Goal: Information Seeking & Learning: Learn about a topic

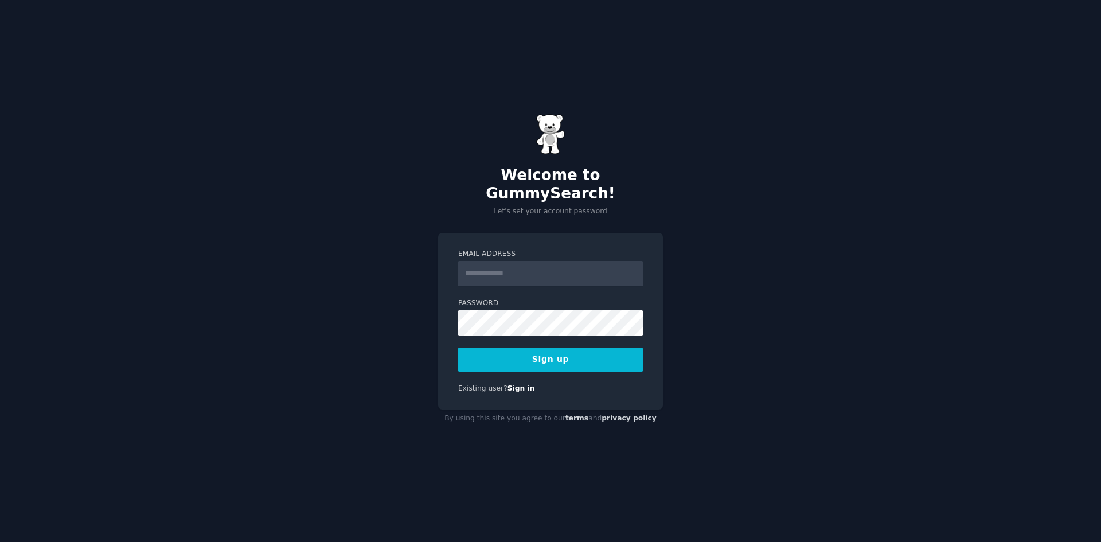
click at [487, 264] on input "Email Address" at bounding box center [550, 273] width 185 height 25
type input "**********"
click at [517, 348] on button "Sign up" at bounding box center [550, 360] width 185 height 24
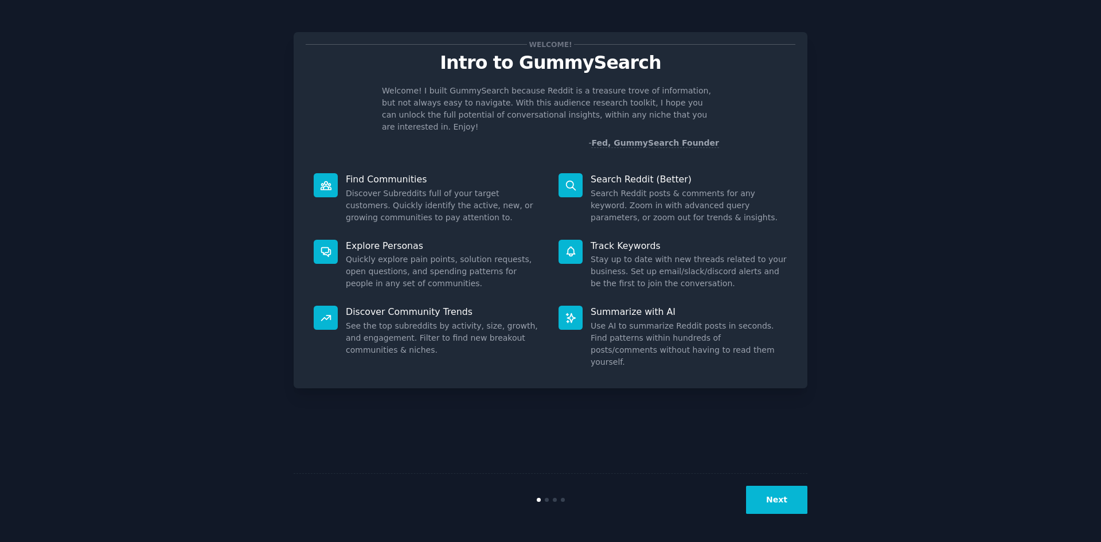
click at [772, 492] on button "Next" at bounding box center [776, 500] width 61 height 28
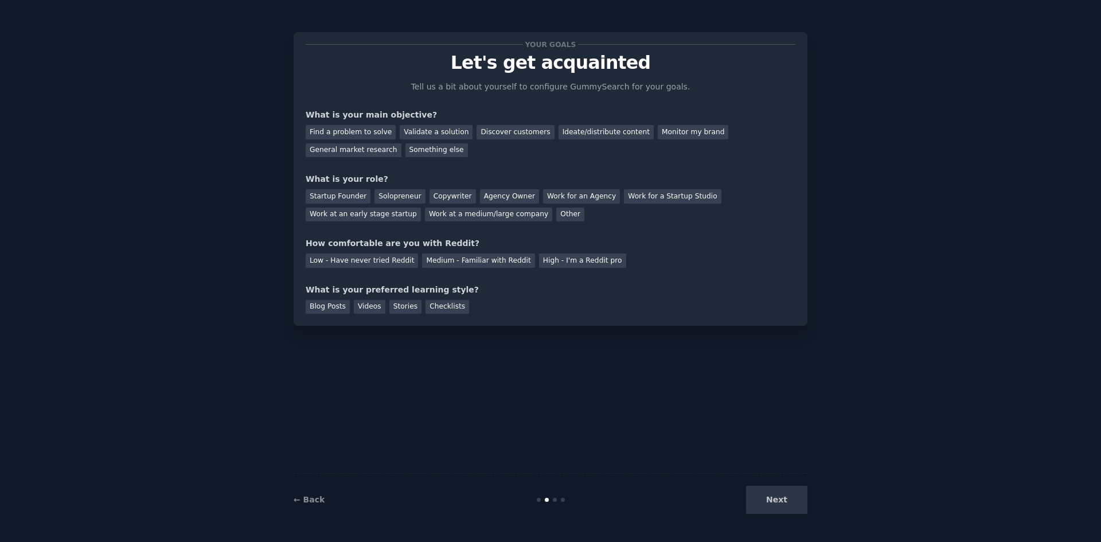
click at [773, 502] on div "Next" at bounding box center [721, 500] width 171 height 28
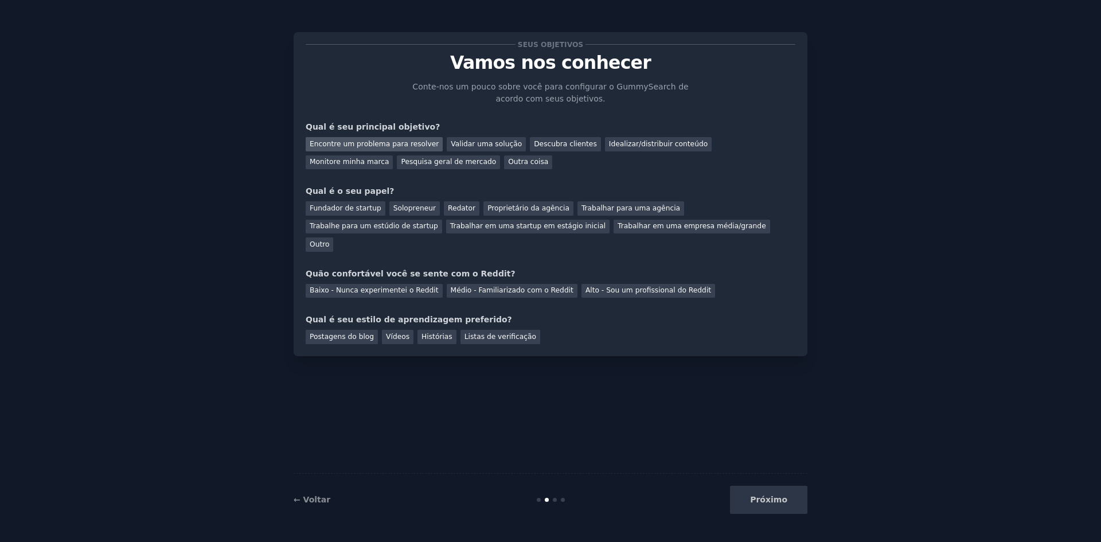
click at [370, 142] on font "Encontre um problema para resolver" at bounding box center [374, 144] width 129 height 8
click at [401, 159] on font "Pesquisa geral de mercado" at bounding box center [448, 162] width 95 height 8
click at [385, 143] on font "Encontre um problema para resolver" at bounding box center [374, 144] width 129 height 8
click at [473, 143] on font "Validar uma solução" at bounding box center [486, 144] width 71 height 8
click at [343, 206] on font "Fundador de startup" at bounding box center [346, 208] width 72 height 8
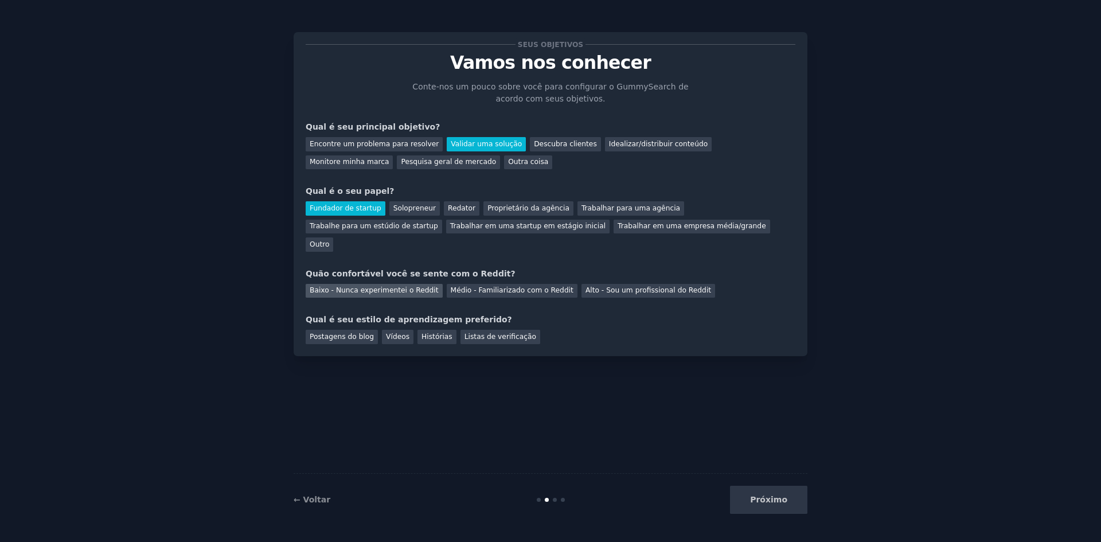
click at [373, 286] on font "Baixo - Nunca experimentei o Reddit" at bounding box center [374, 290] width 129 height 8
click at [386, 333] on font "Vídeos" at bounding box center [398, 337] width 24 height 8
click at [775, 501] on font "Próximo" at bounding box center [768, 499] width 37 height 9
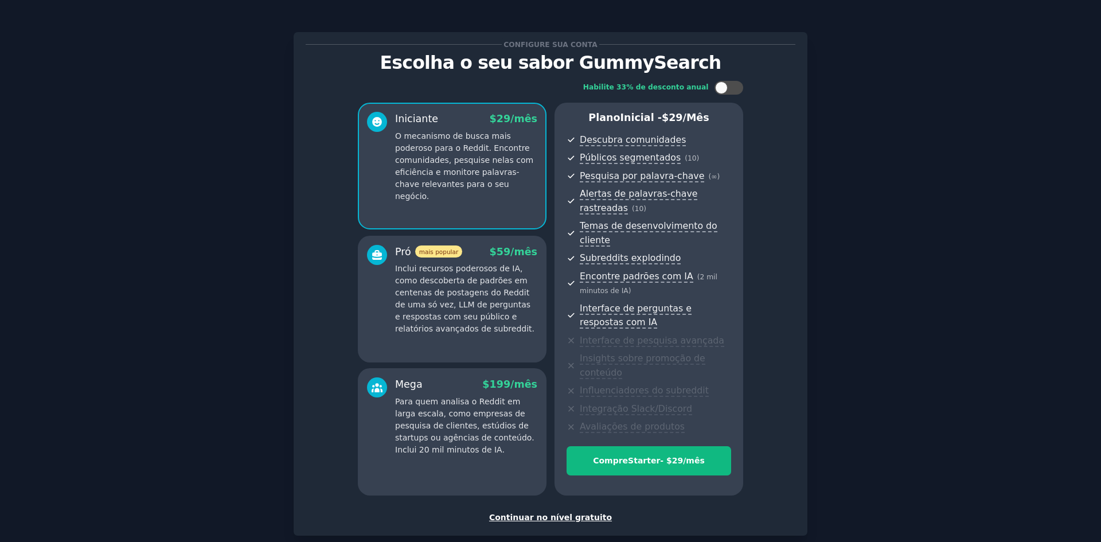
click at [555, 513] on font "Continuar no nível gratuito" at bounding box center [550, 517] width 123 height 9
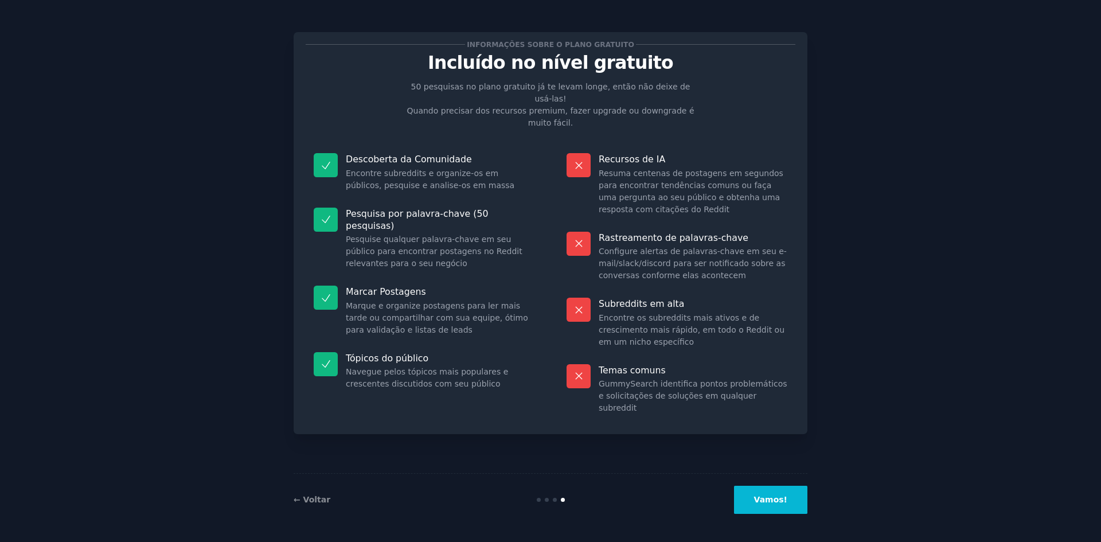
click at [767, 507] on button "Vamos!" at bounding box center [770, 500] width 73 height 28
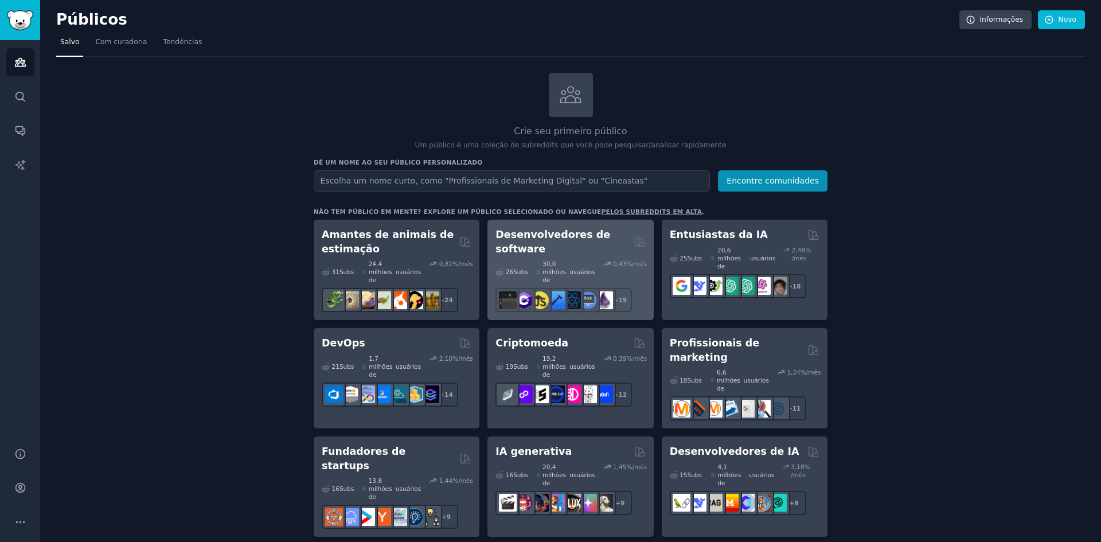
click at [575, 231] on font "Desenvolvedores de software" at bounding box center [553, 242] width 115 height 26
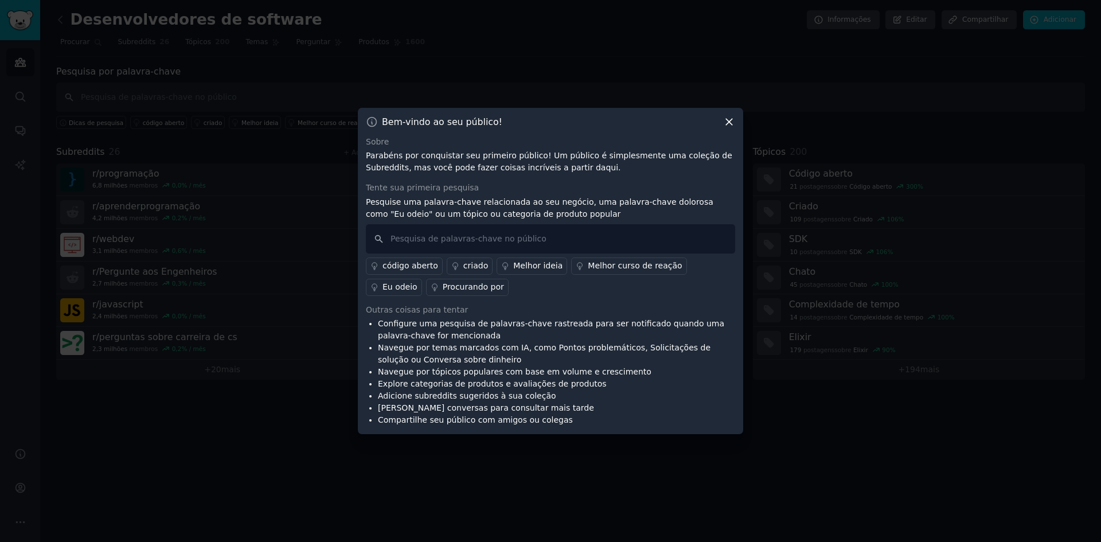
click at [443, 285] on font "Procurando por" at bounding box center [473, 286] width 61 height 9
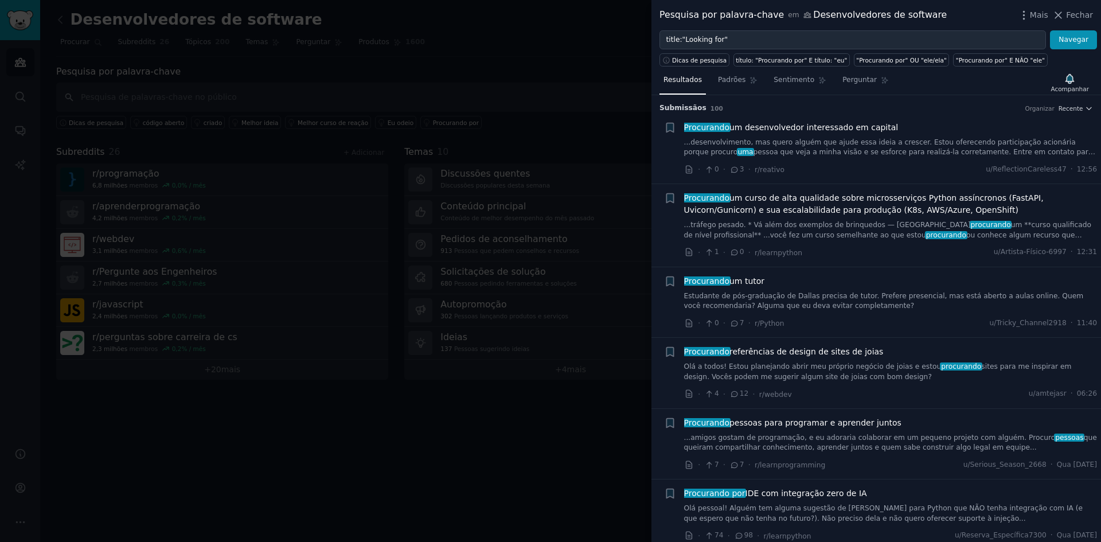
click at [793, 146] on font "...desenvolvimento, mas quero alguém que ajude essa ideia a crescer. Estou ofer…" at bounding box center [880, 147] width 392 height 18
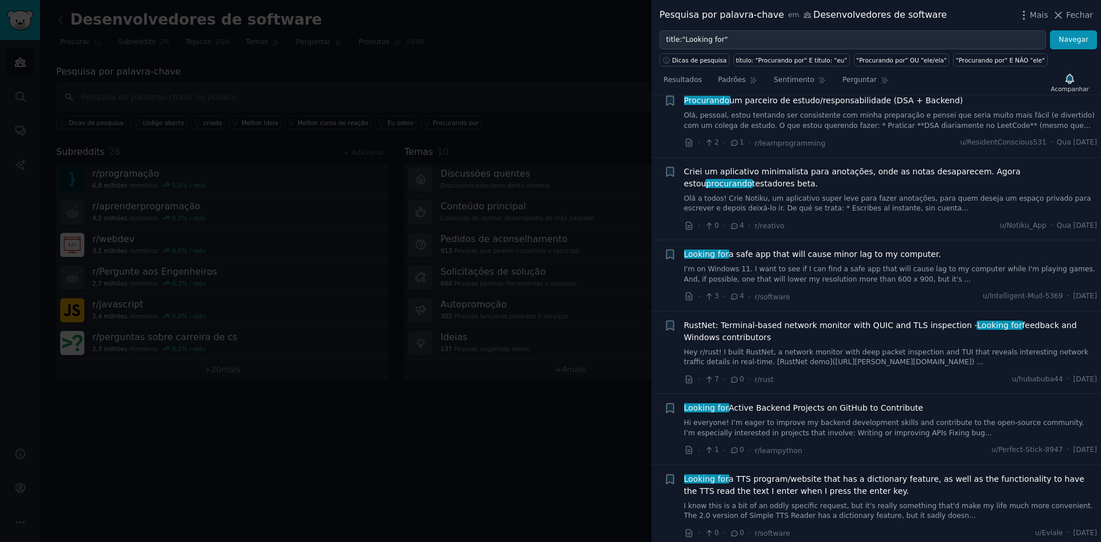
scroll to position [420, 0]
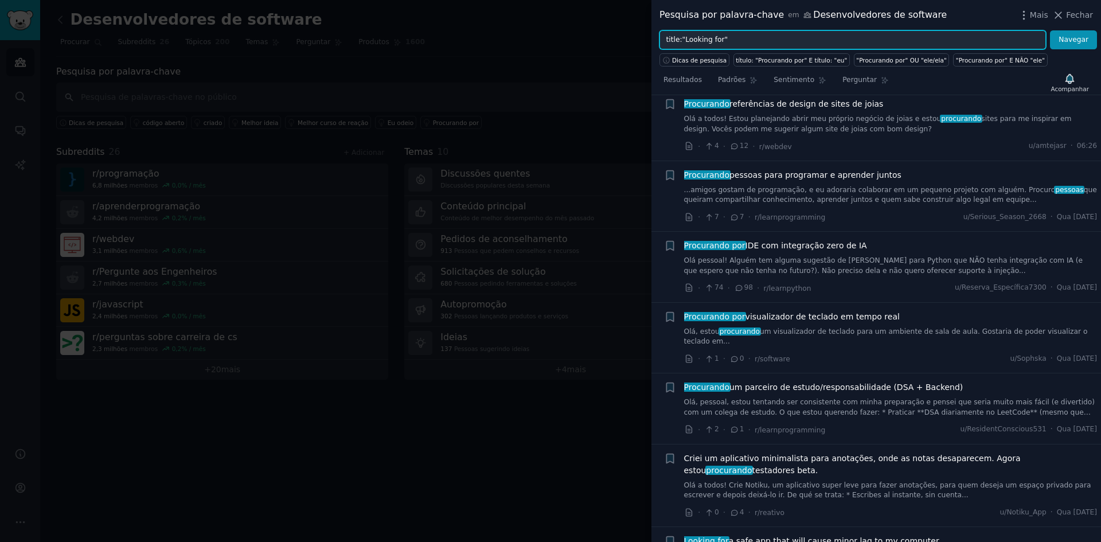
drag, startPoint x: 727, startPoint y: 38, endPoint x: 649, endPoint y: 36, distance: 77.5
click at [649, 36] on div "Pesquisa por palavra-chave em Desenvolvedores de software Mais Fechar title:"Lo…" at bounding box center [550, 271] width 1101 height 542
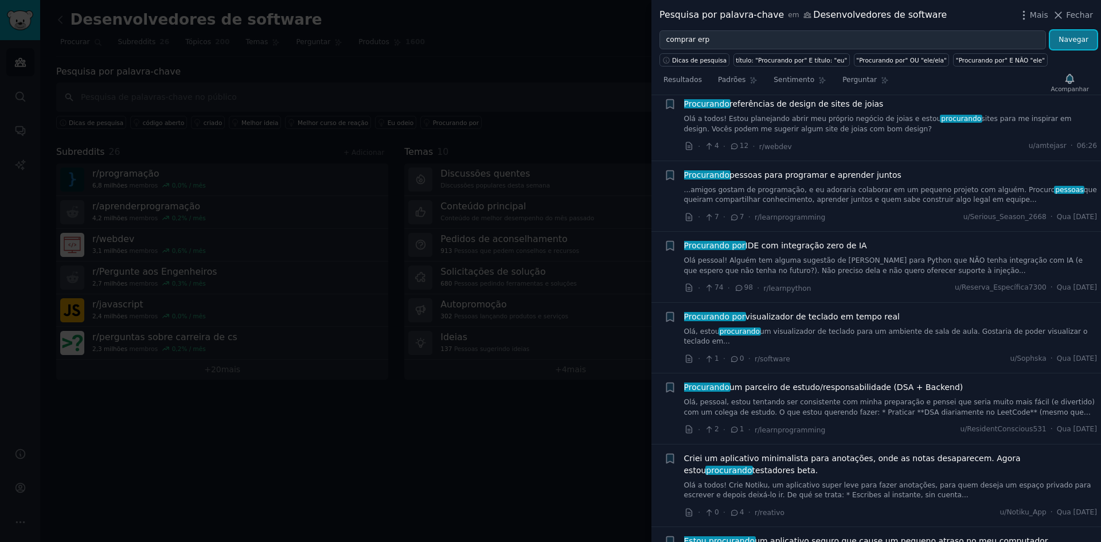
click at [1081, 36] on font "Navegar" at bounding box center [1074, 40] width 30 height 8
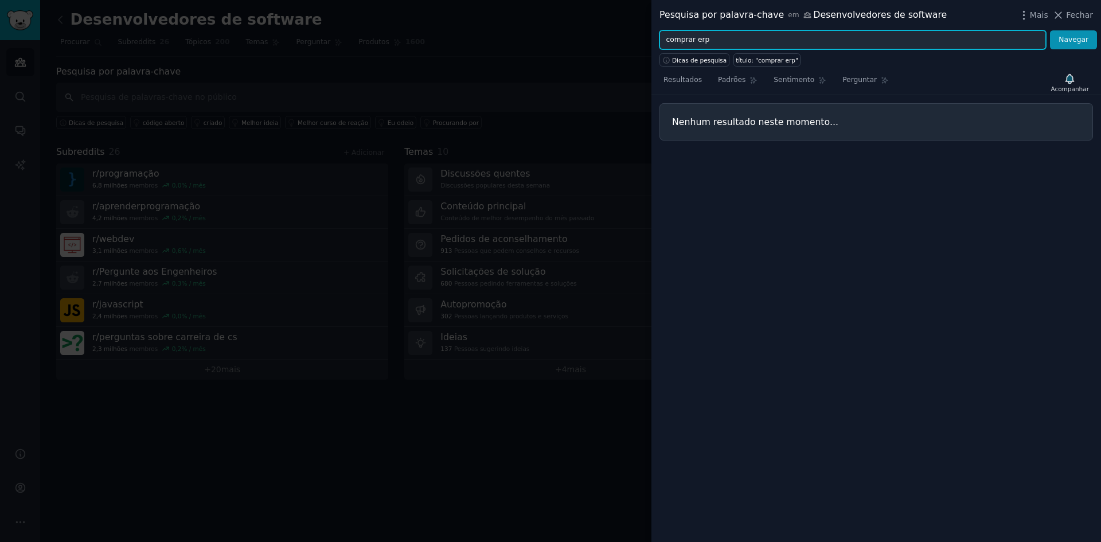
drag, startPoint x: 717, startPoint y: 40, endPoint x: 617, endPoint y: 40, distance: 99.8
click at [617, 40] on div "Pesquisa por palavra-chave em Desenvolvedores de software Mais Fechar comprar e…" at bounding box center [550, 271] width 1101 height 542
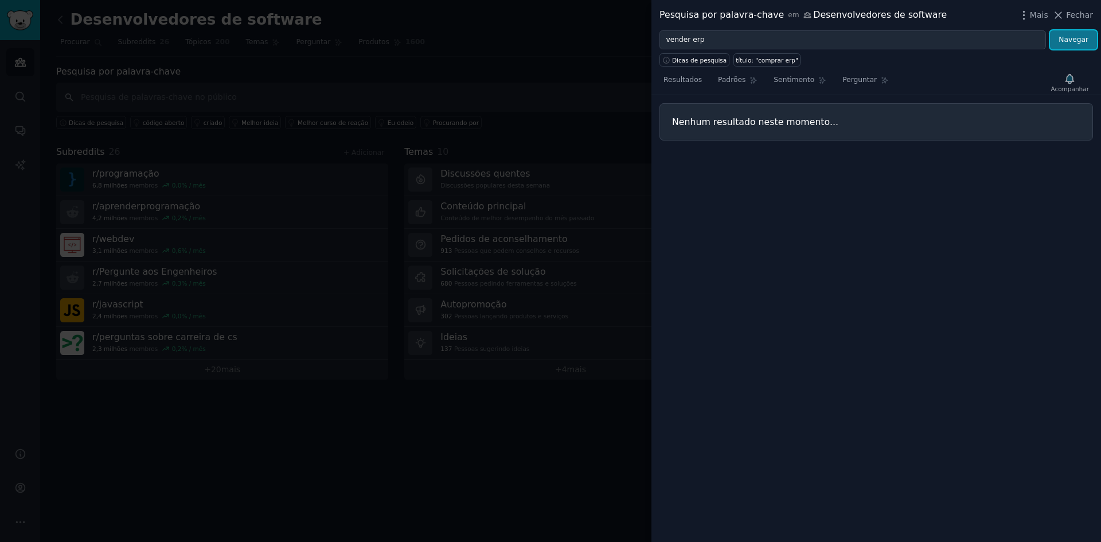
click at [1074, 38] on font "Navegar" at bounding box center [1074, 40] width 30 height 8
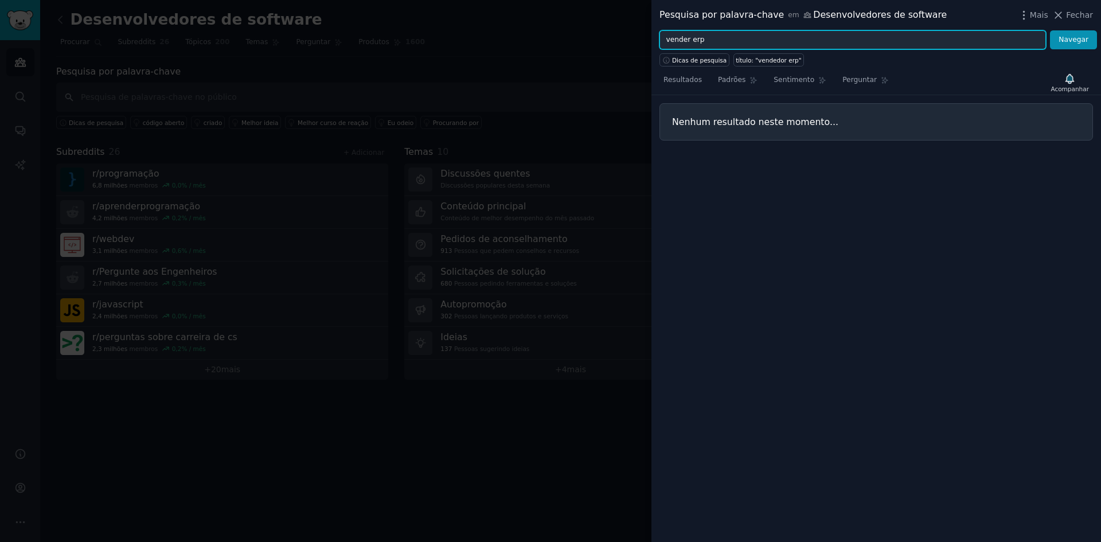
drag, startPoint x: 717, startPoint y: 41, endPoint x: 565, endPoint y: 44, distance: 151.4
click at [565, 44] on div "Pesquisa por palavra-chave em Desenvolvedores de software Mais Fechar vender er…" at bounding box center [550, 271] width 1101 height 542
type input "erp"
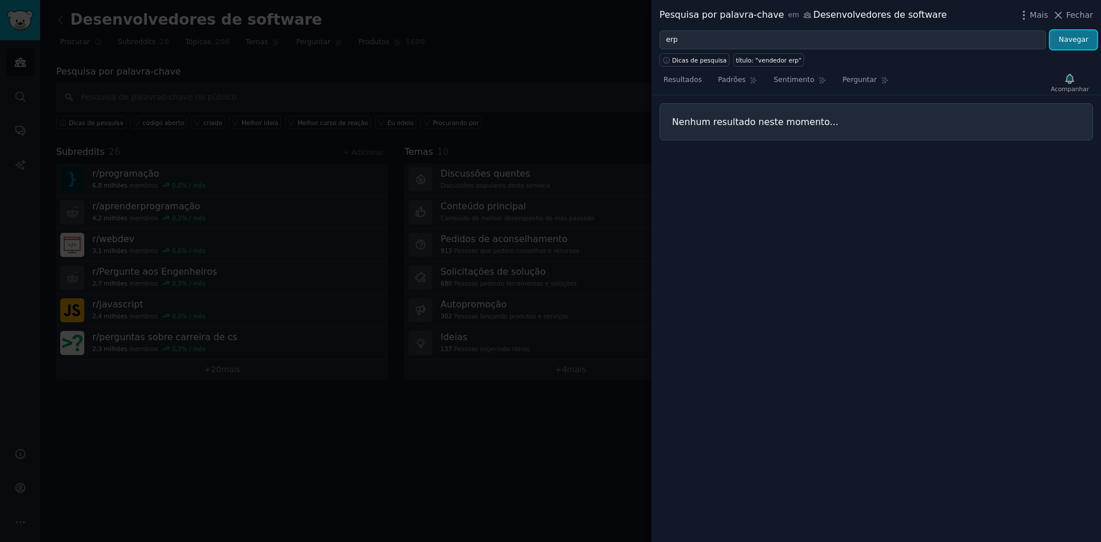
click at [1084, 37] on font "Navegar" at bounding box center [1074, 40] width 30 height 8
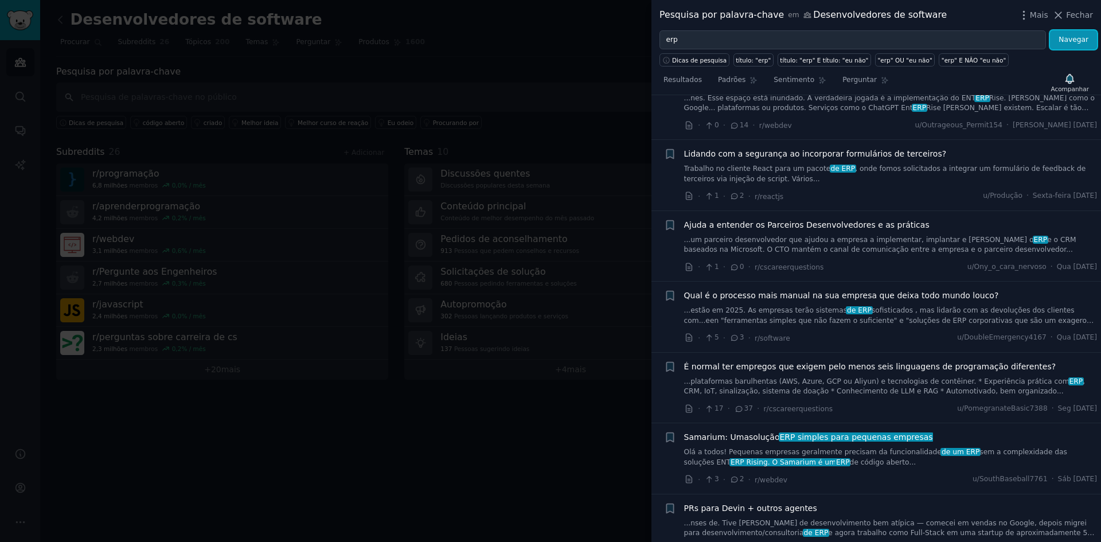
scroll to position [344, 0]
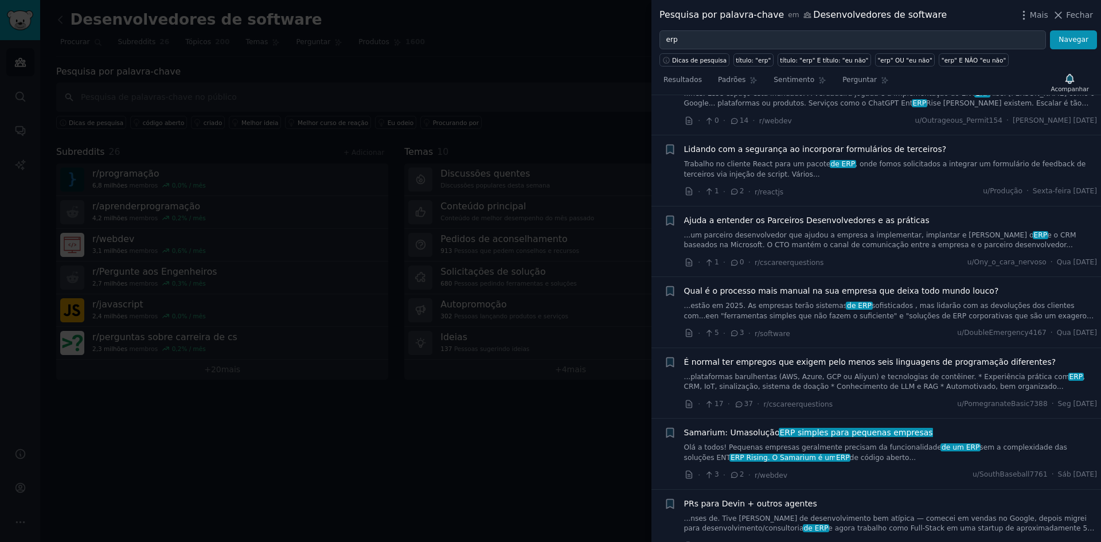
click at [749, 428] on font "solução" at bounding box center [764, 432] width 30 height 9
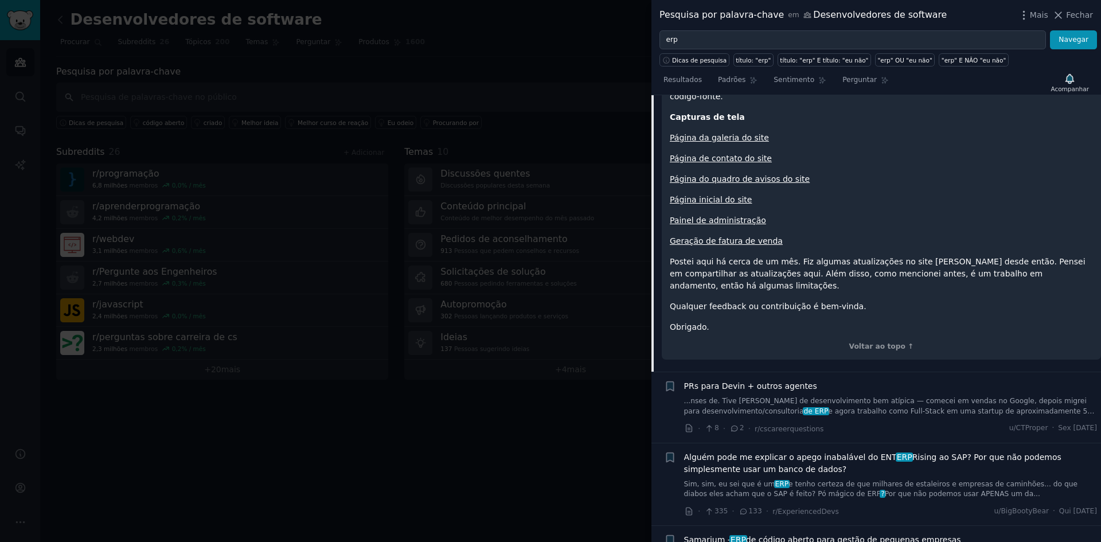
scroll to position [1229, 0]
